Goal: Information Seeking & Learning: Learn about a topic

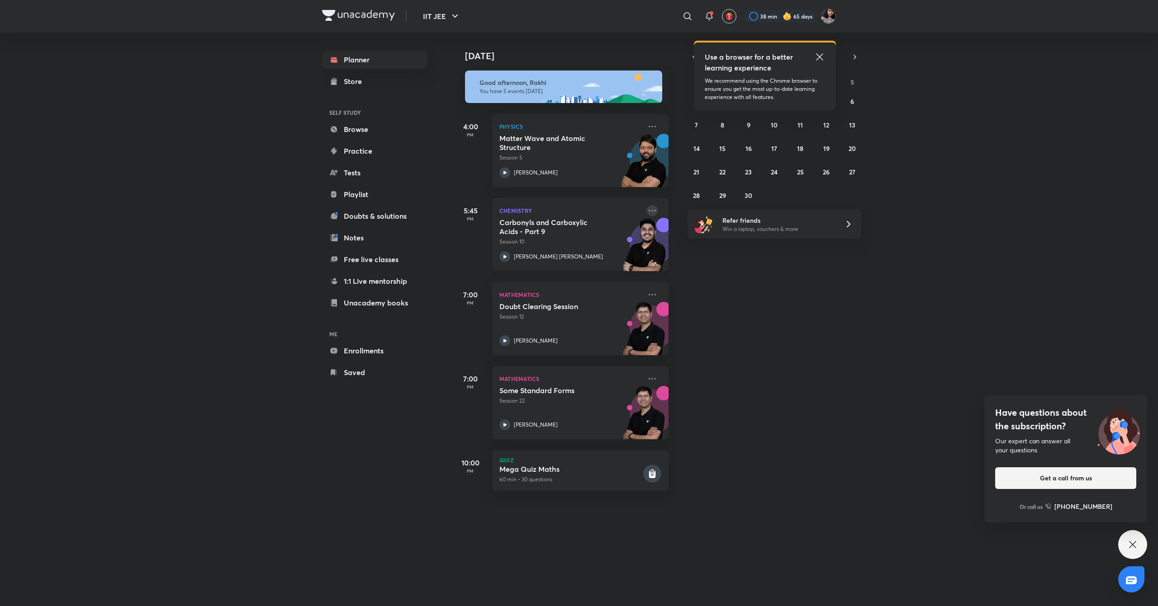
click at [647, 213] on icon at bounding box center [652, 210] width 11 height 11
click at [744, 368] on div "[DATE] Good afternoon, Rakhi You have 5 events [DATE] 4:00 PM Physics Matter Wa…" at bounding box center [804, 270] width 704 height 474
click at [647, 211] on icon at bounding box center [652, 210] width 11 height 11
click at [731, 259] on li "Go to course page" at bounding box center [707, 251] width 90 height 20
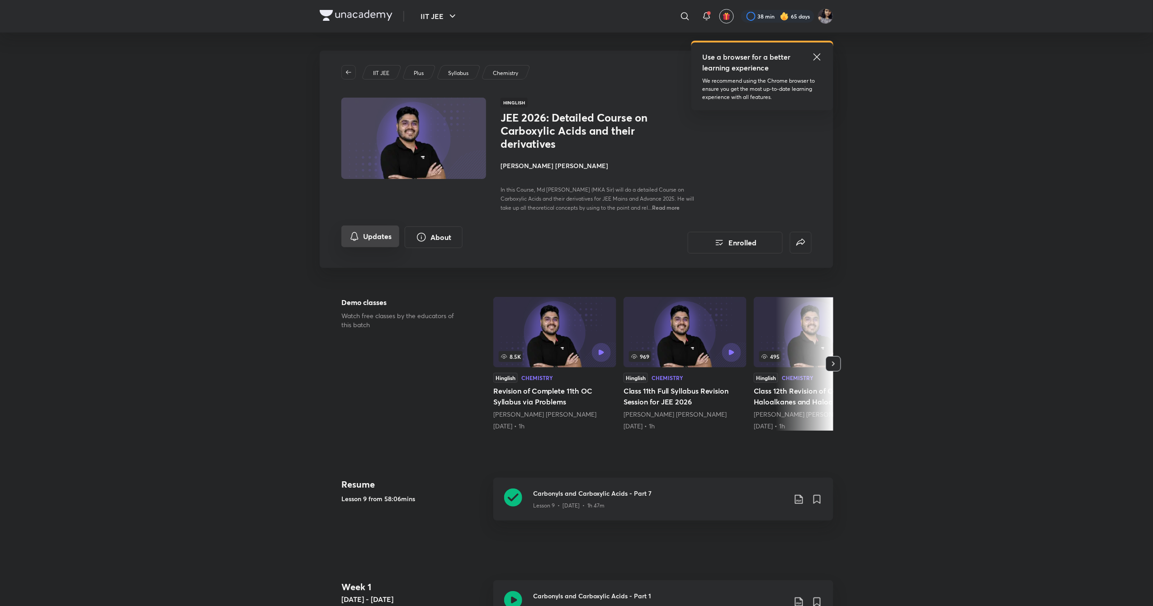
click at [350, 235] on icon "Updates" at bounding box center [354, 236] width 11 height 11
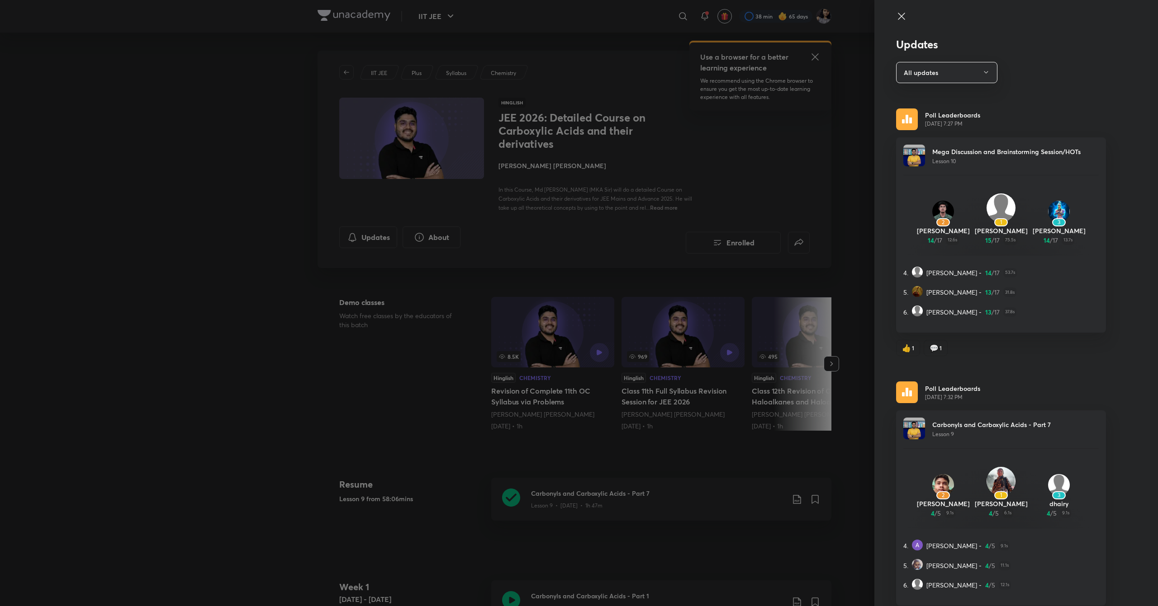
click at [896, 20] on icon at bounding box center [901, 16] width 11 height 11
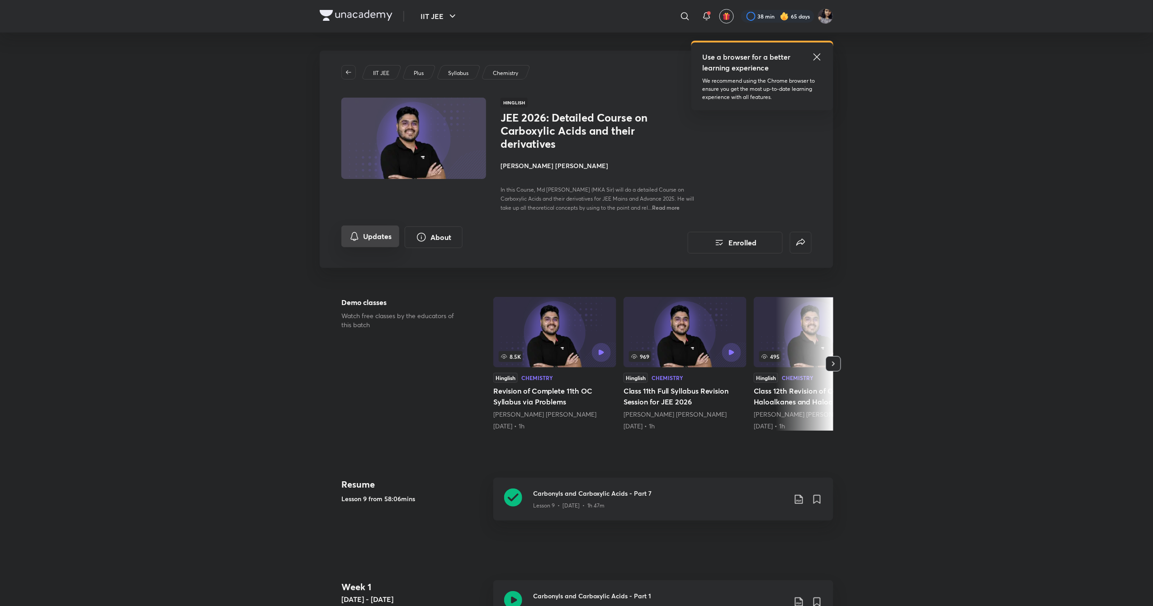
click at [362, 232] on button "Updates" at bounding box center [370, 237] width 58 height 22
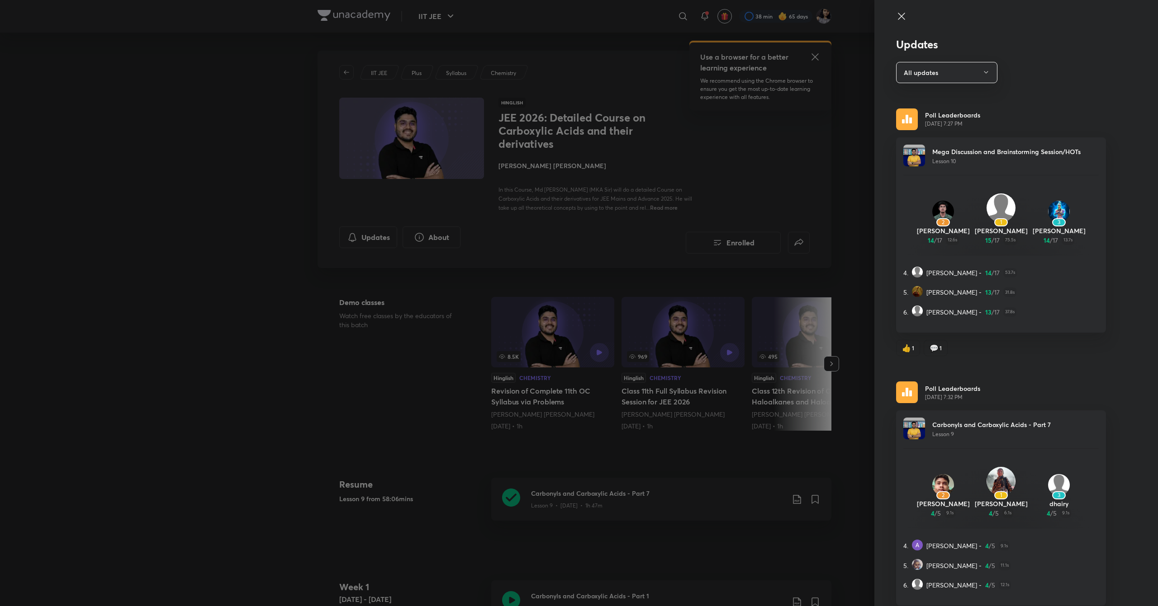
click at [896, 16] on icon at bounding box center [901, 16] width 11 height 11
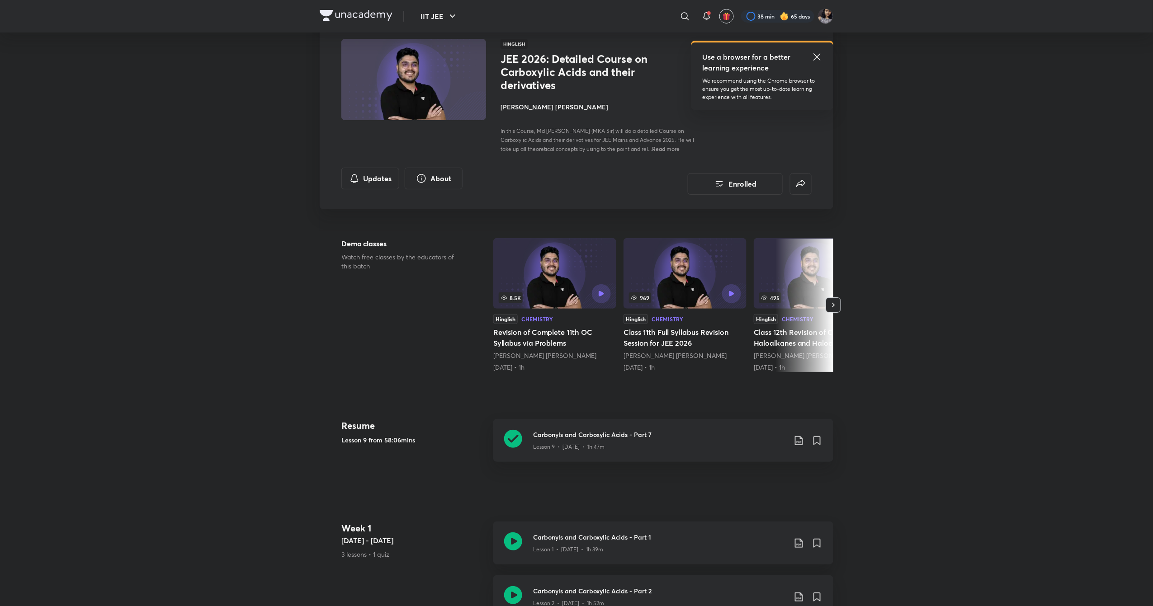
scroll to position [62, 0]
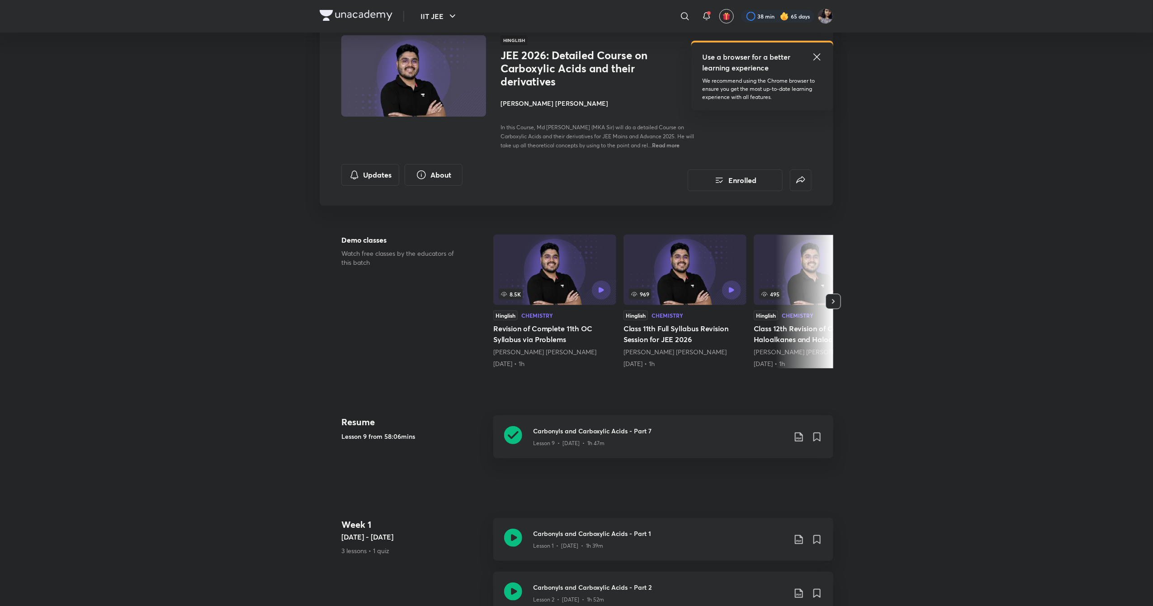
click at [528, 102] on h4 "[PERSON_NAME] [PERSON_NAME]" at bounding box center [602, 103] width 203 height 9
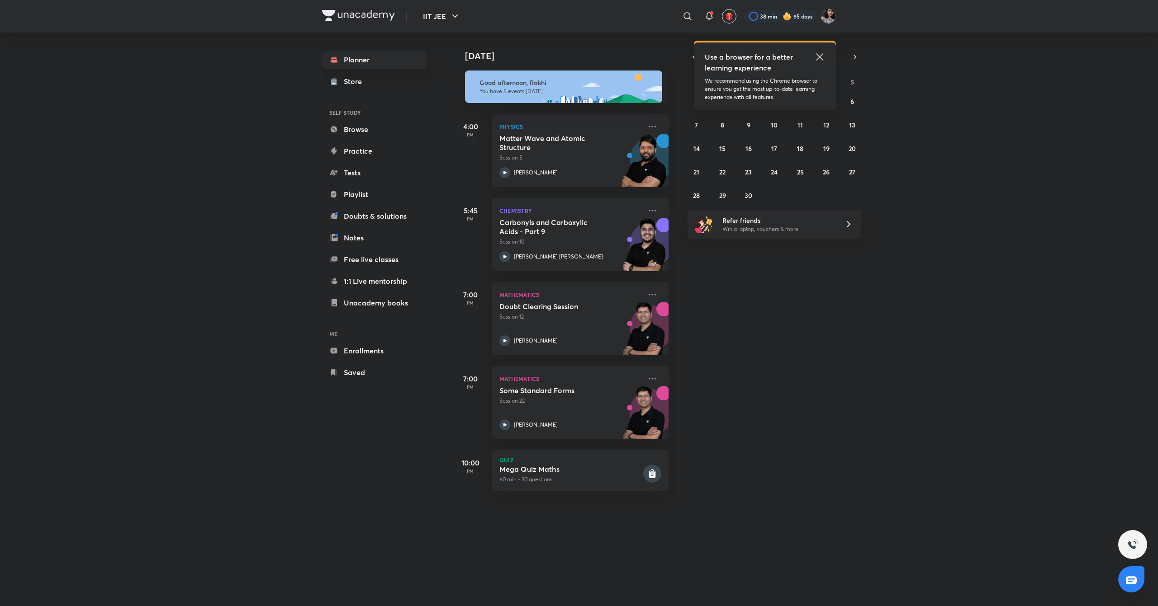
click at [819, 53] on icon at bounding box center [819, 57] width 11 height 11
click at [688, 54] on button "button" at bounding box center [693, 57] width 13 height 13
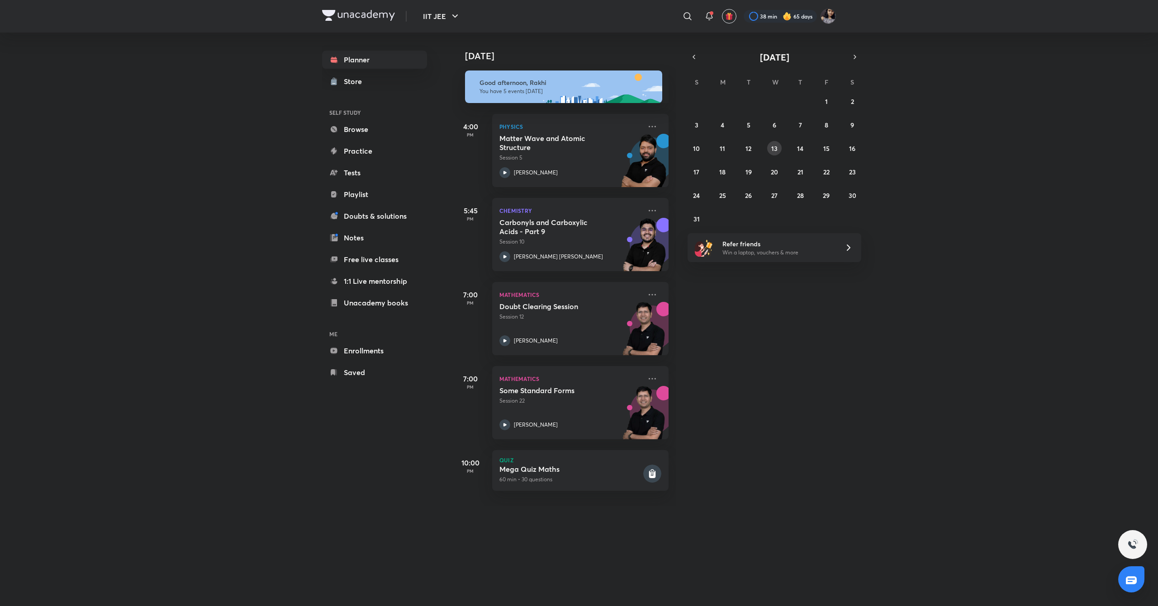
click at [775, 151] on abbr "13" at bounding box center [774, 148] width 6 height 9
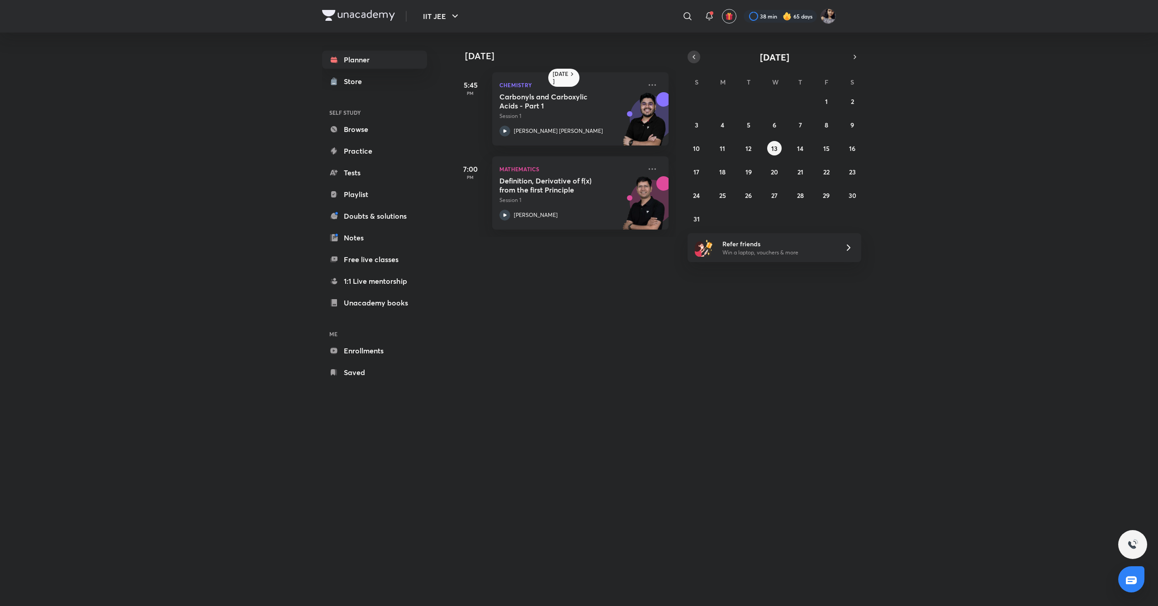
click at [696, 62] on button "button" at bounding box center [693, 57] width 13 height 13
click at [771, 147] on abbr "16" at bounding box center [774, 148] width 6 height 9
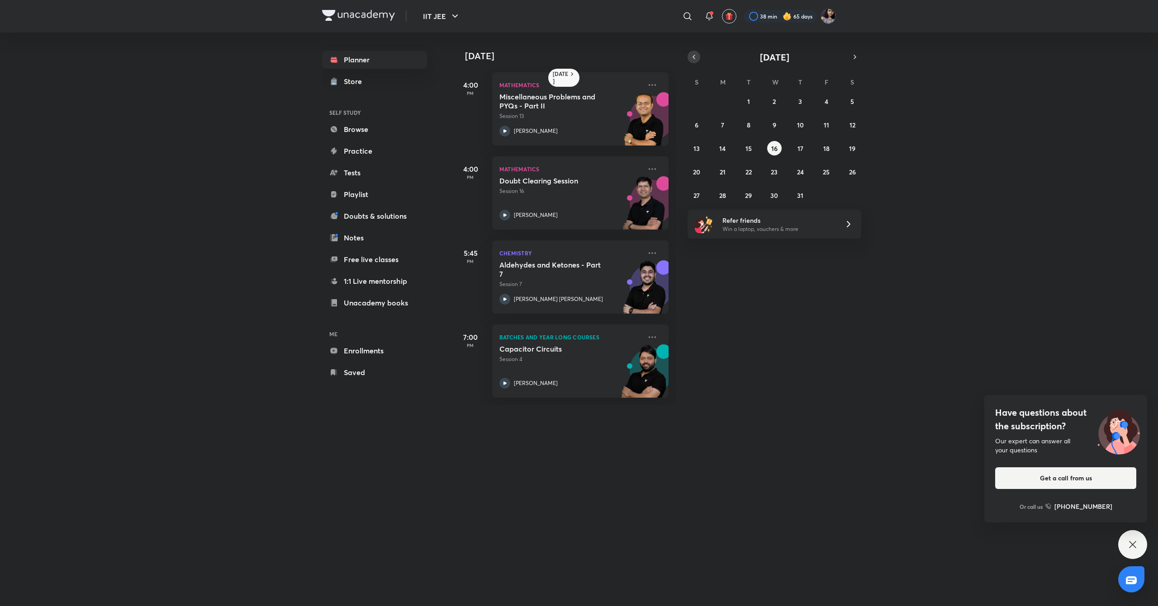
click at [696, 58] on icon "button" at bounding box center [693, 57] width 7 height 8
click at [774, 99] on abbr "4" at bounding box center [774, 101] width 4 height 9
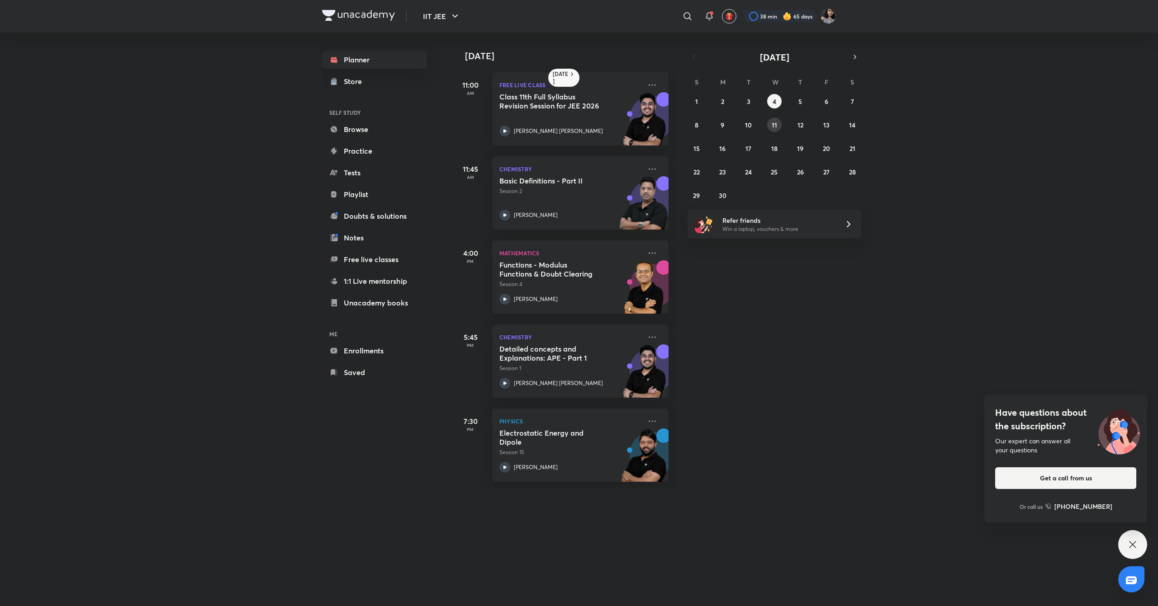
click at [770, 125] on button "11" at bounding box center [774, 125] width 14 height 14
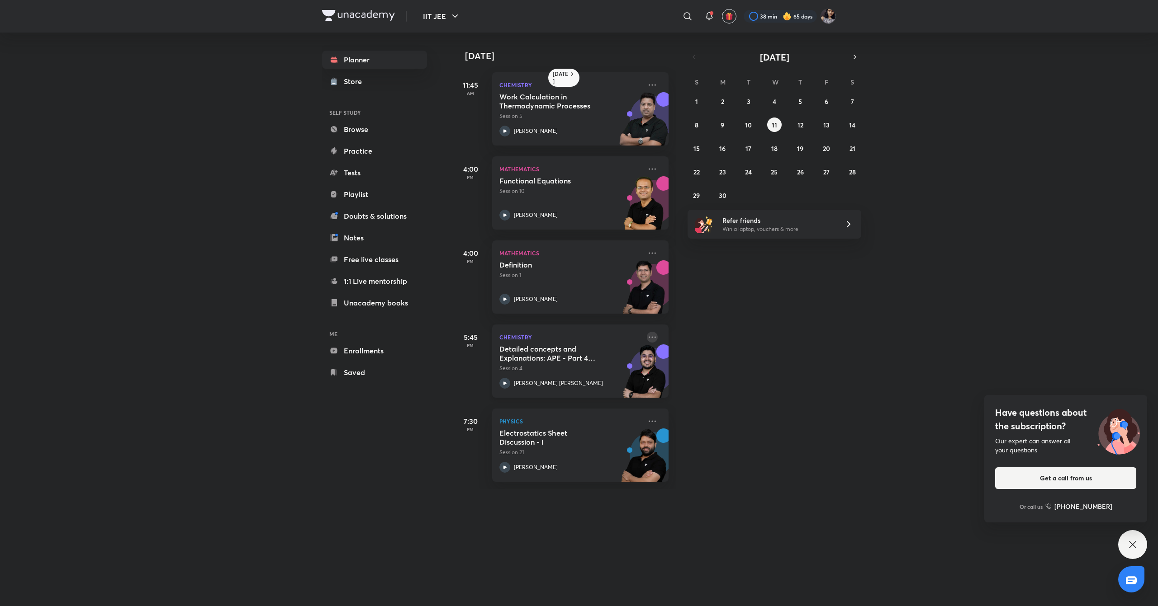
click at [647, 339] on icon at bounding box center [652, 337] width 11 height 11
click at [713, 412] on li "Go to course page" at bounding box center [707, 420] width 90 height 20
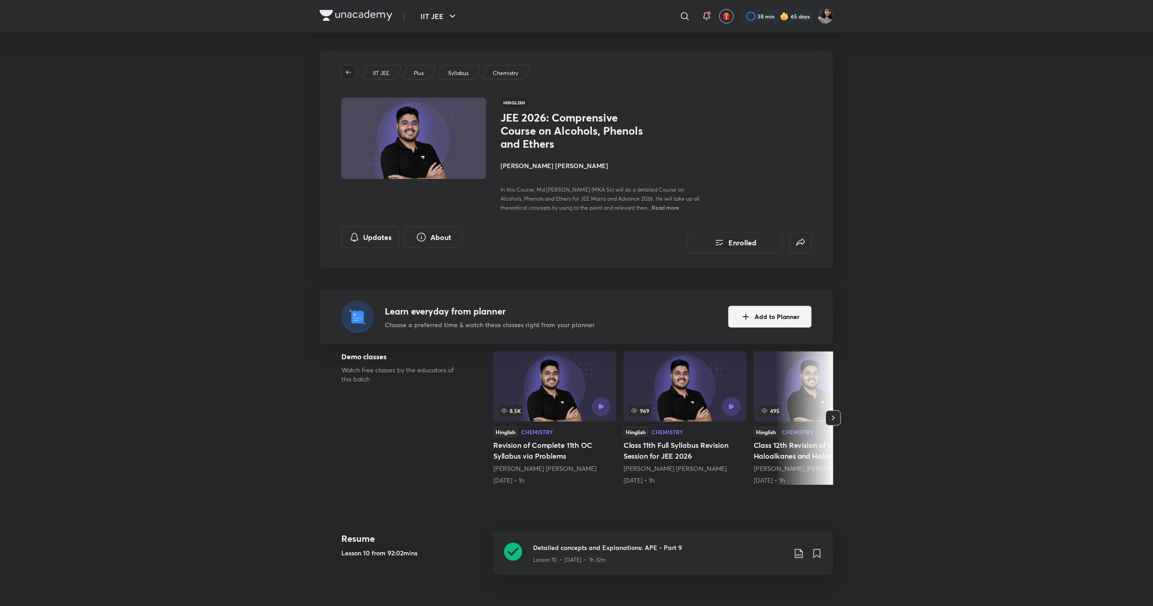
click at [348, 71] on icon "button" at bounding box center [348, 72] width 5 height 4
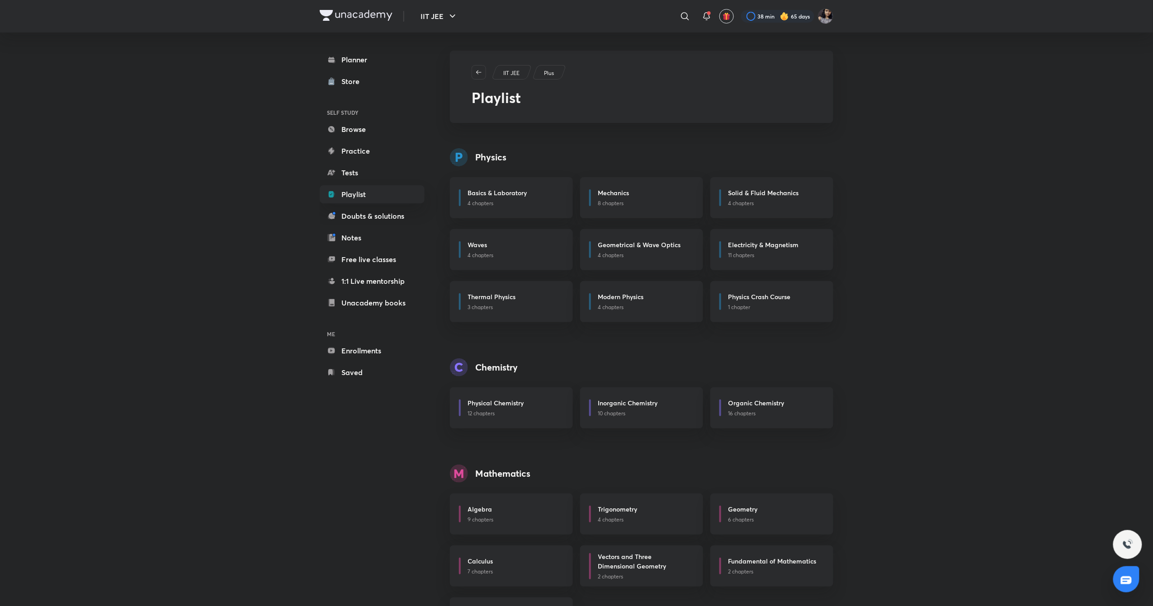
scroll to position [49, 0]
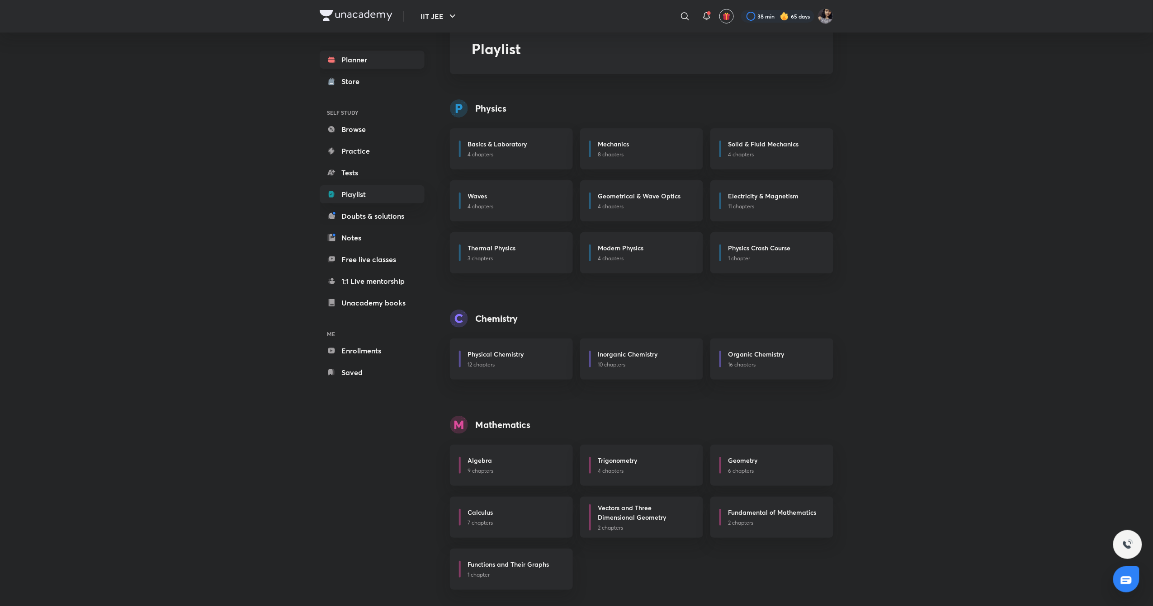
click at [348, 57] on link "Planner" at bounding box center [372, 60] width 105 height 18
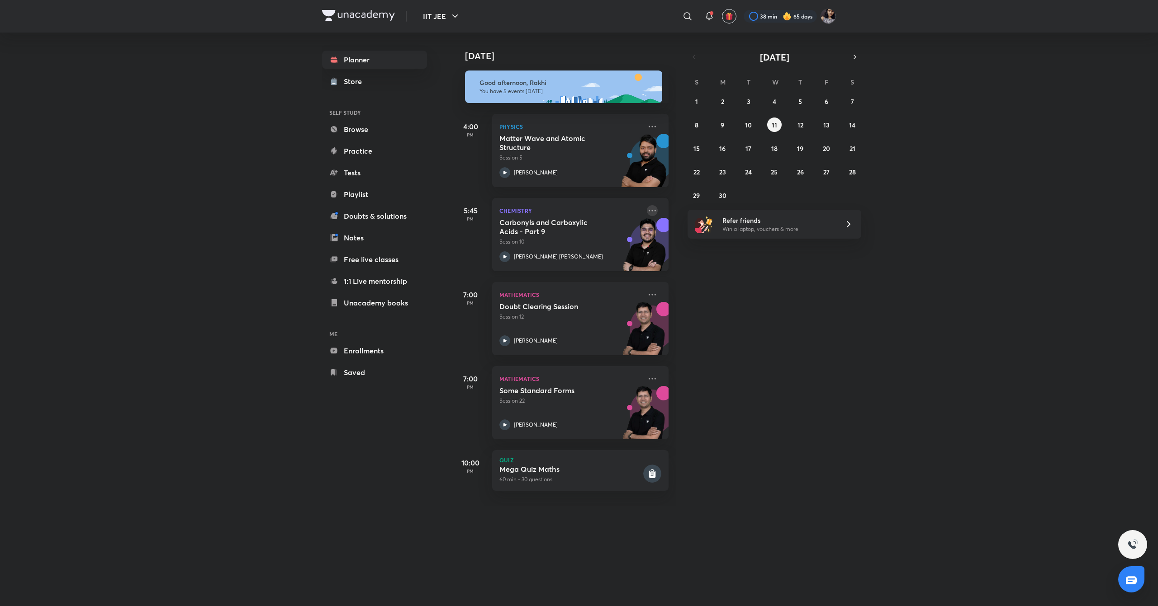
click at [647, 208] on icon at bounding box center [652, 210] width 11 height 11
click at [739, 296] on div "[DATE] Good afternoon, Rakhi You have 5 events [DATE] 4:00 PM Physics Matter Wa…" at bounding box center [804, 270] width 704 height 474
click at [780, 102] on button "4" at bounding box center [774, 101] width 14 height 14
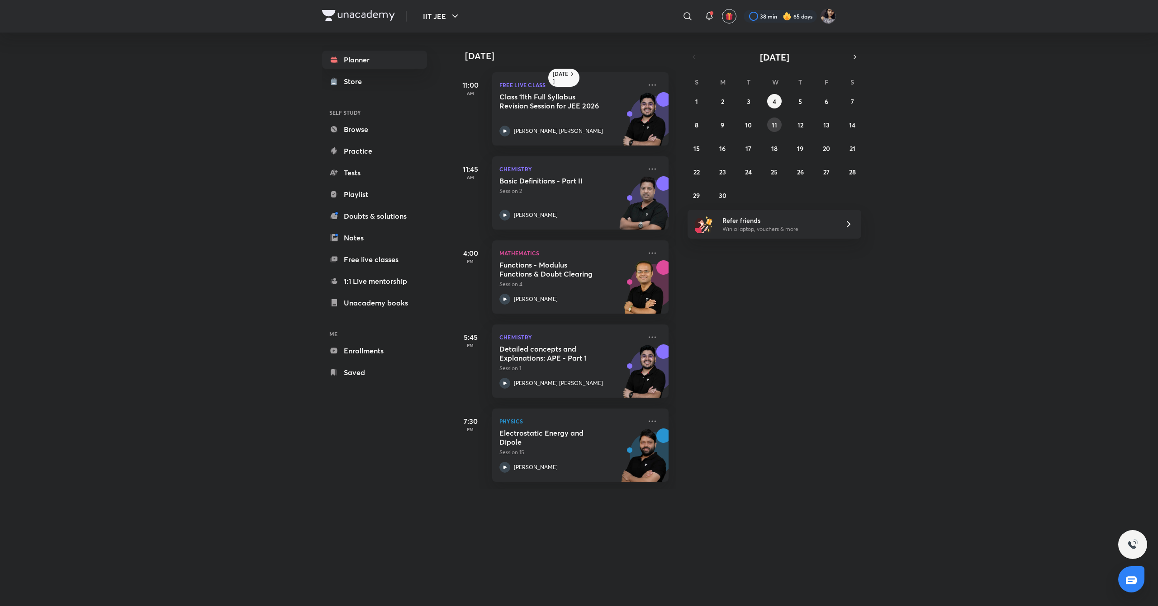
click at [777, 130] on button "11" at bounding box center [774, 125] width 14 height 14
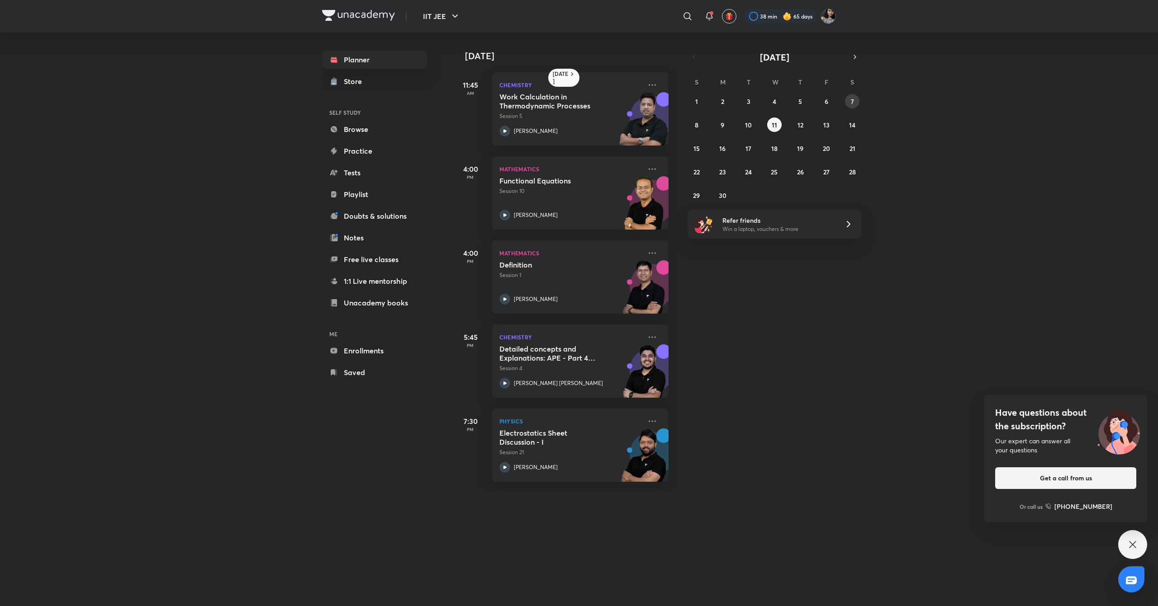
click at [854, 102] on button "7" at bounding box center [852, 101] width 14 height 14
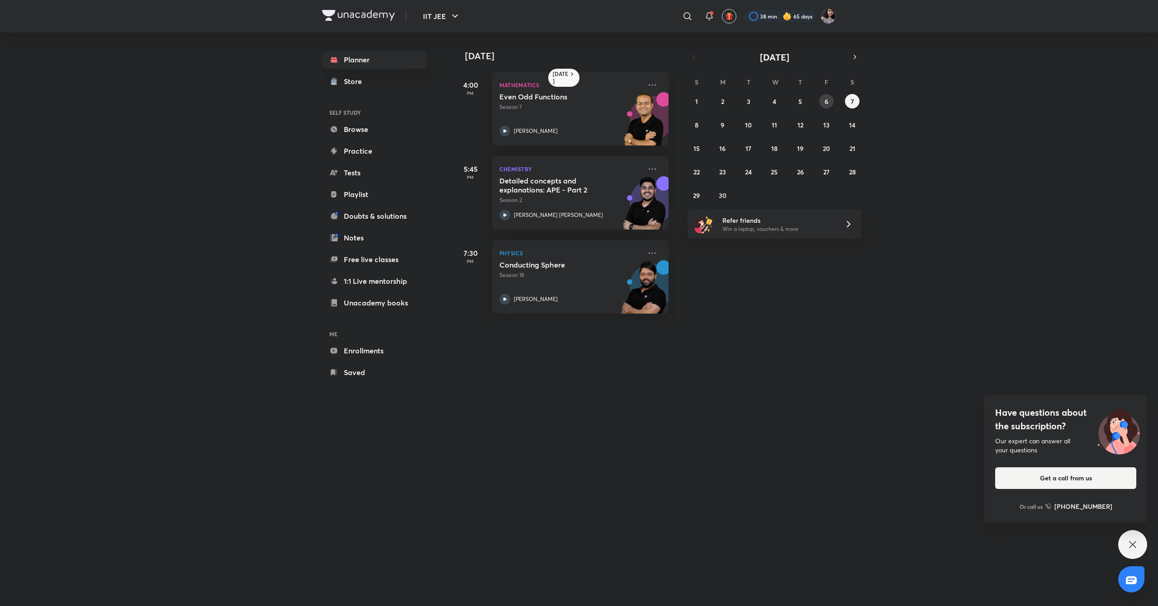
click at [826, 102] on abbr "6" at bounding box center [826, 101] width 4 height 9
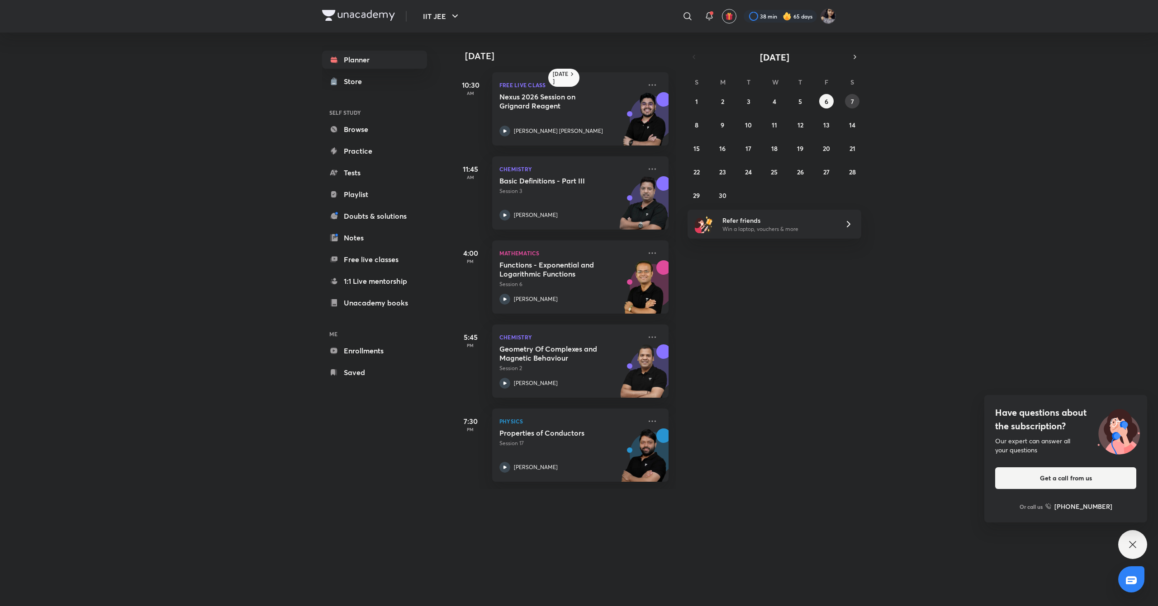
click at [851, 101] on abbr "7" at bounding box center [852, 101] width 3 height 9
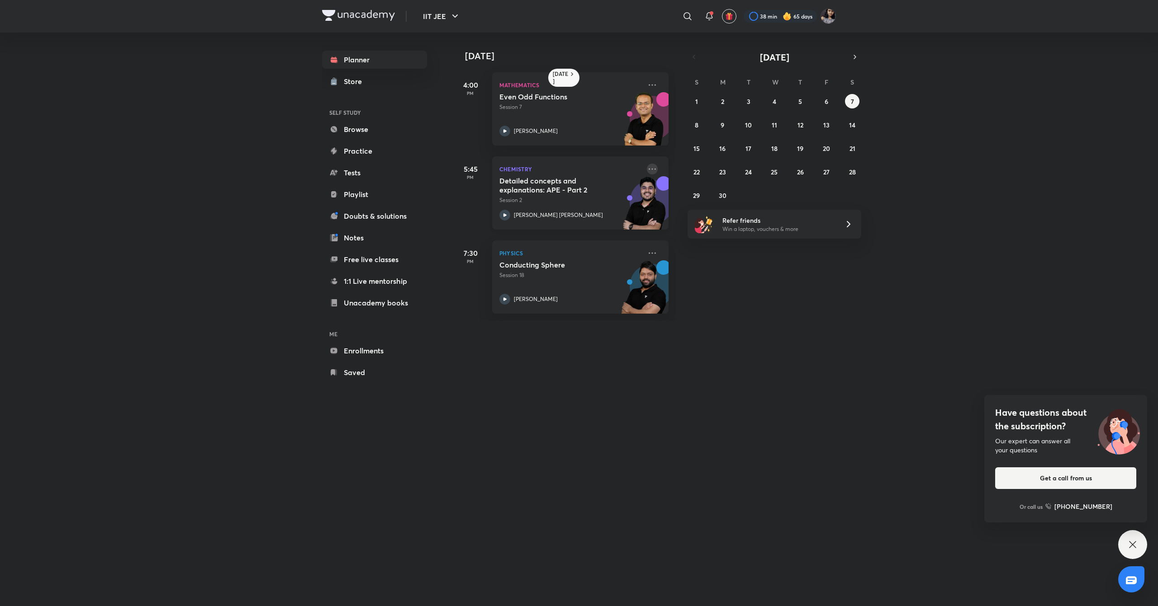
click at [647, 170] on icon at bounding box center [652, 169] width 11 height 11
click at [694, 249] on p "Go to course page" at bounding box center [713, 251] width 62 height 9
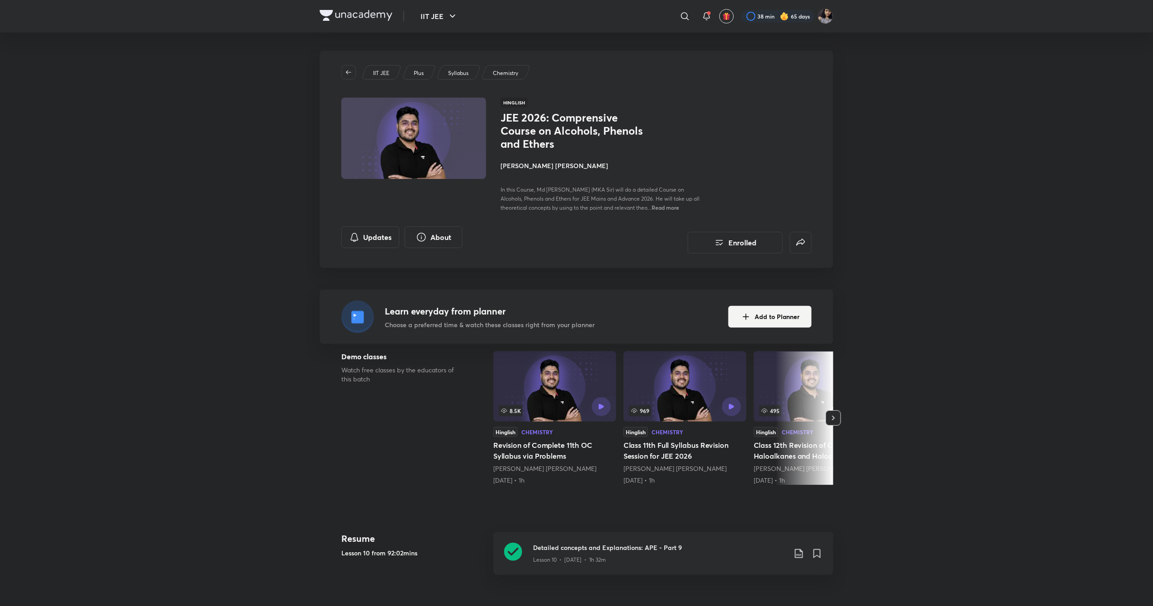
click at [567, 165] on h4 "[PERSON_NAME] [PERSON_NAME]" at bounding box center [602, 165] width 203 height 9
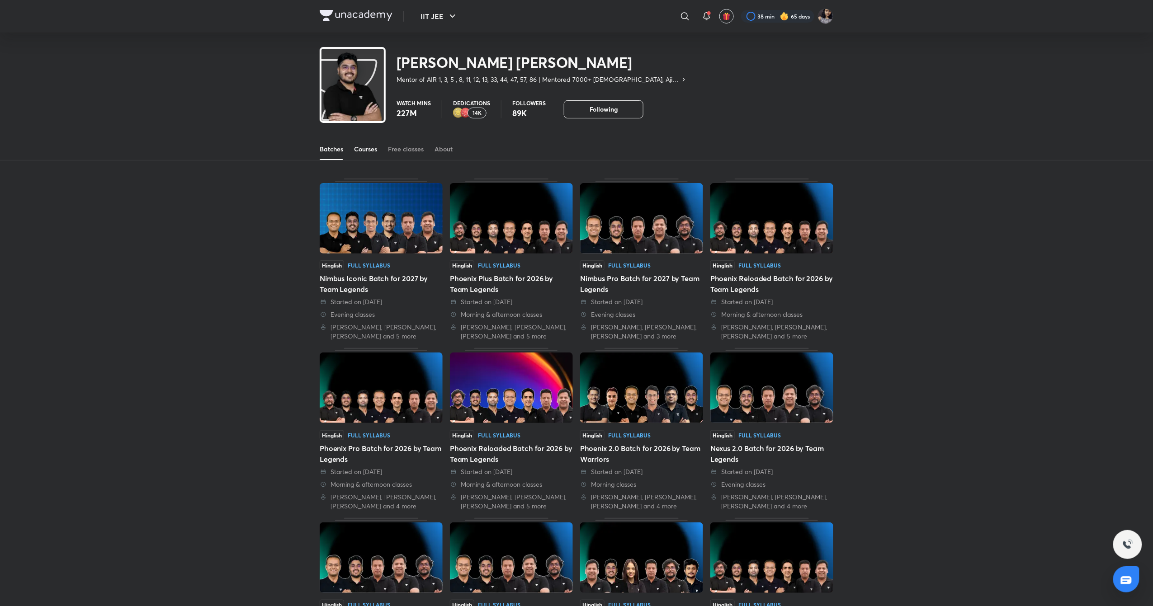
click at [375, 151] on div "Courses" at bounding box center [365, 149] width 23 height 9
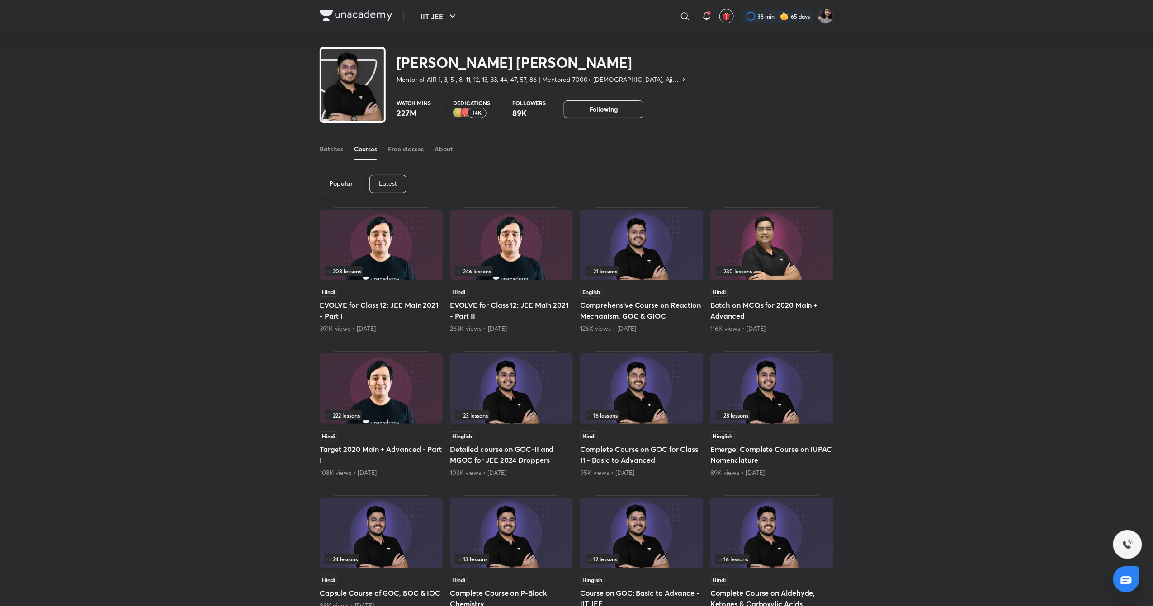
click at [402, 185] on div "Latest" at bounding box center [387, 184] width 37 height 18
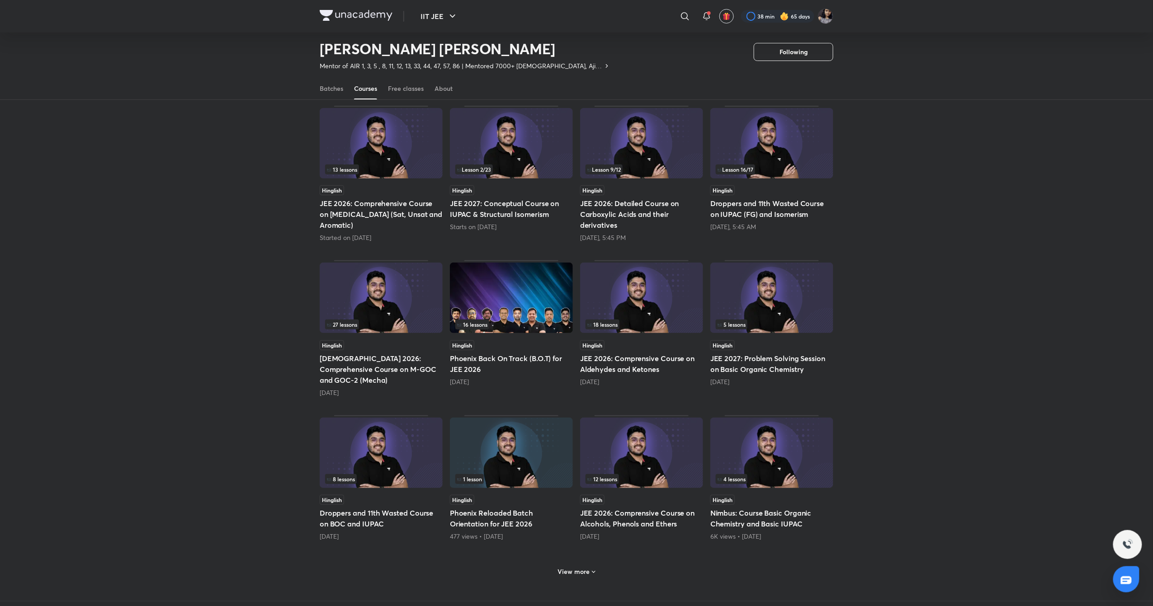
scroll to position [75, 0]
click at [580, 570] on div "View more" at bounding box center [577, 571] width 514 height 24
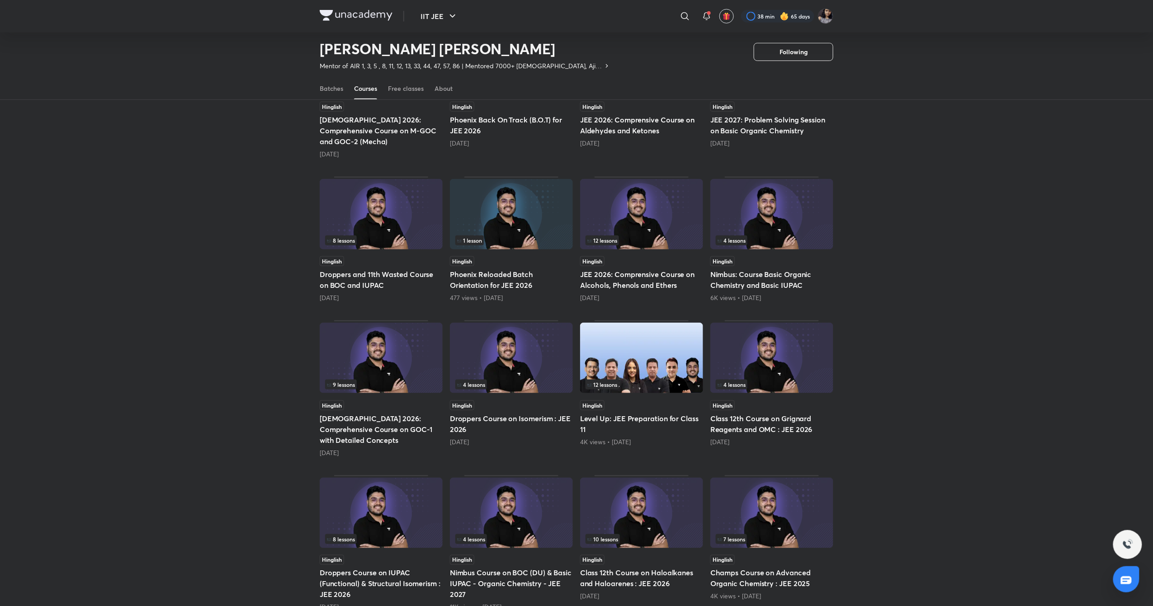
scroll to position [316, 0]
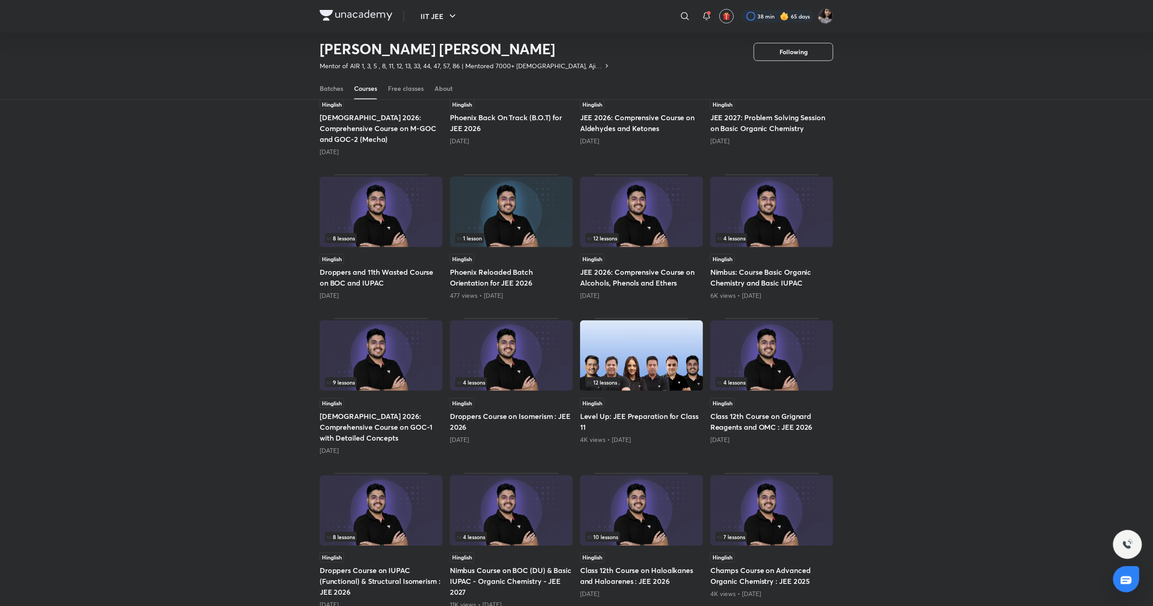
click at [666, 532] on div "10 lessons" at bounding box center [642, 537] width 112 height 10
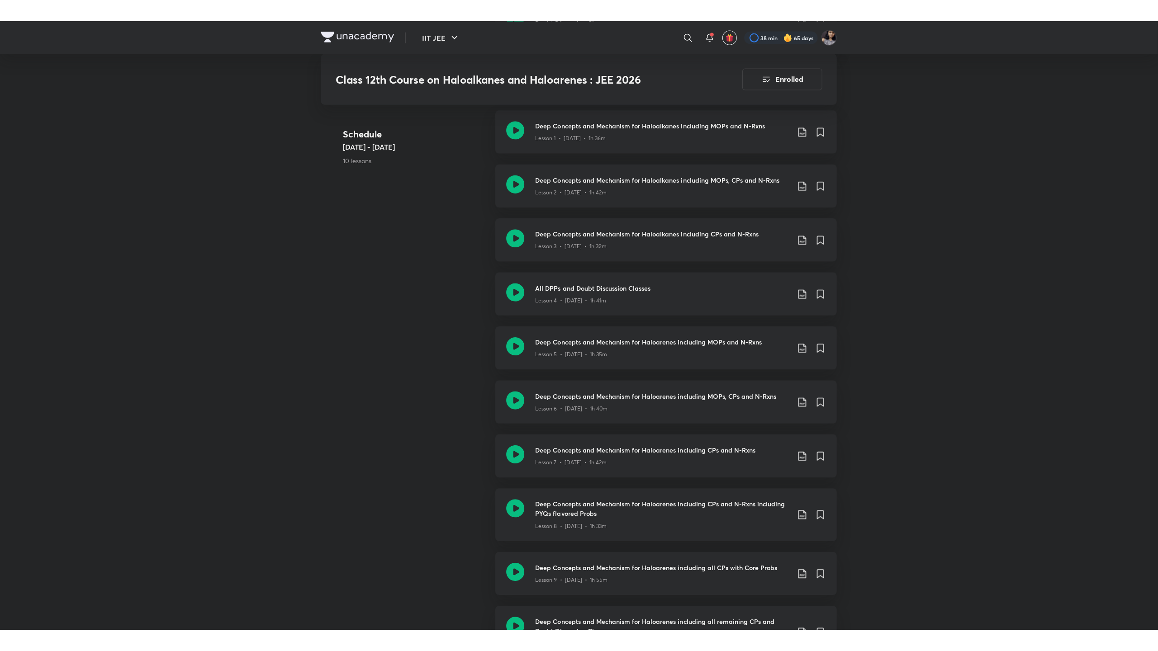
scroll to position [533, 0]
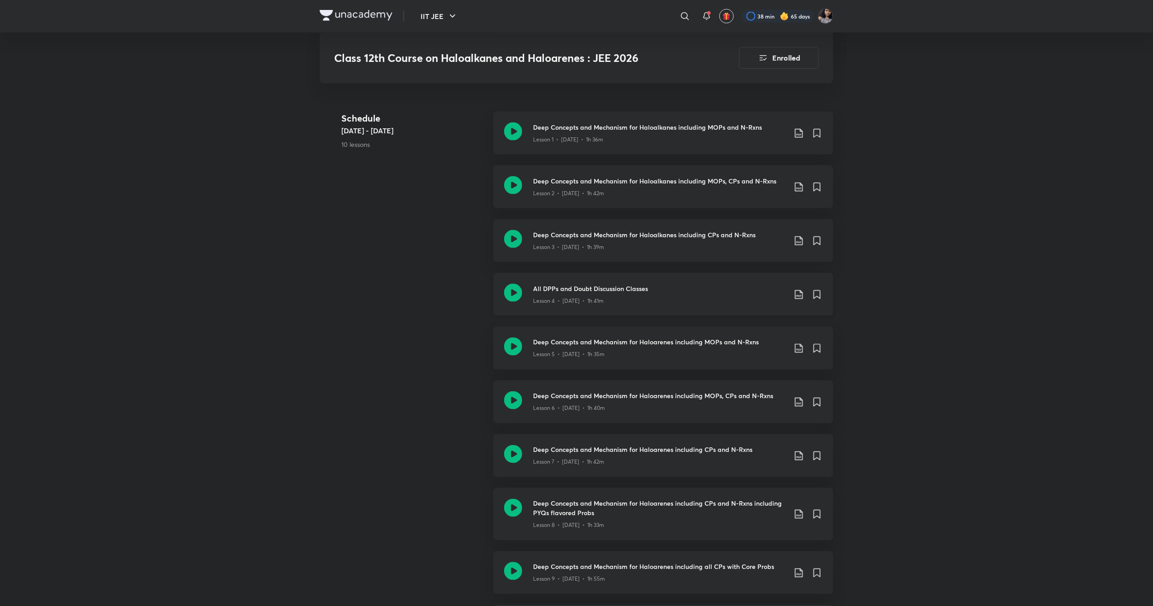
click at [515, 294] on icon at bounding box center [513, 293] width 18 height 18
